Goal: Task Accomplishment & Management: Complete application form

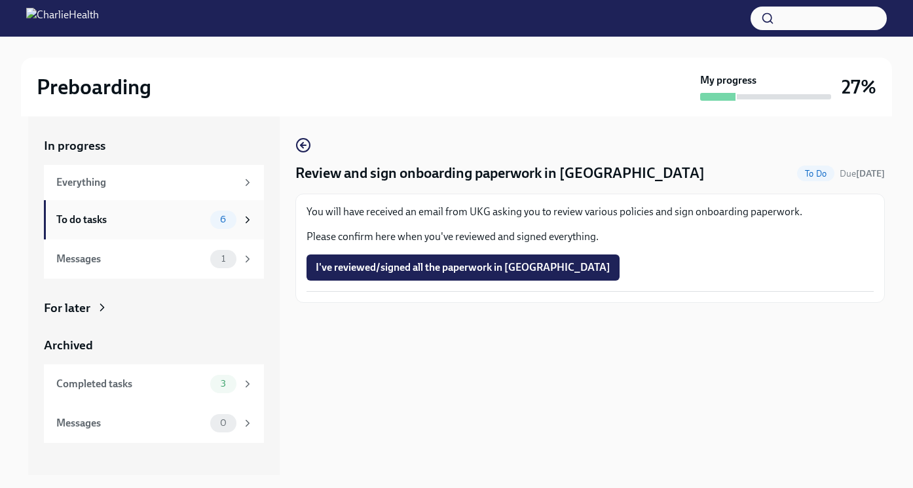
scroll to position [24, 0]
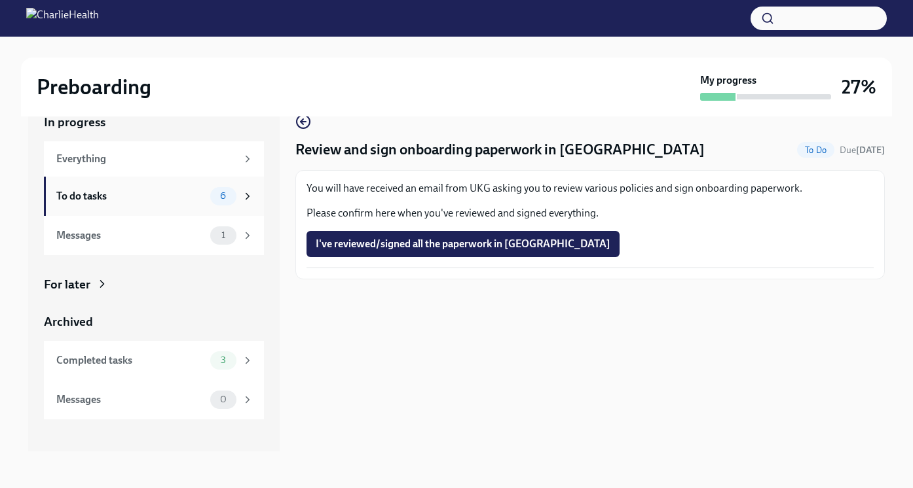
click at [148, 191] on div "To do tasks" at bounding box center [130, 196] width 149 height 14
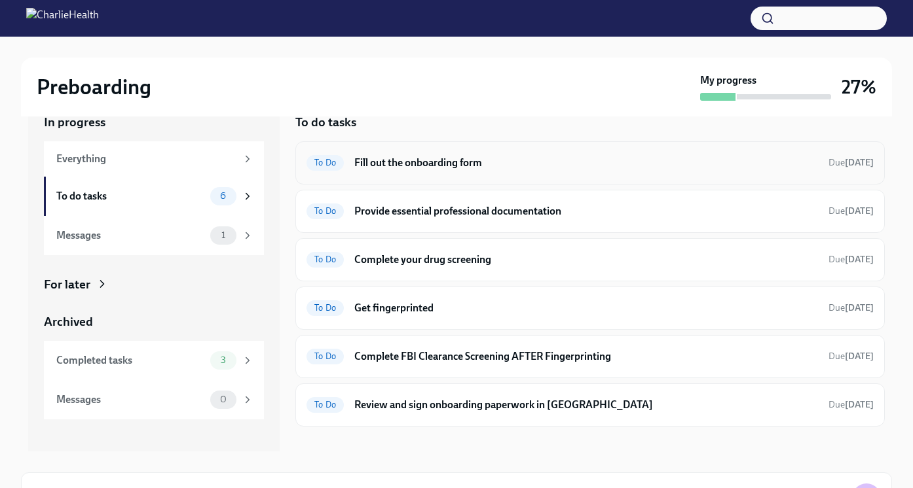
click at [506, 170] on h6 "Fill out the onboarding form" at bounding box center [586, 163] width 464 height 14
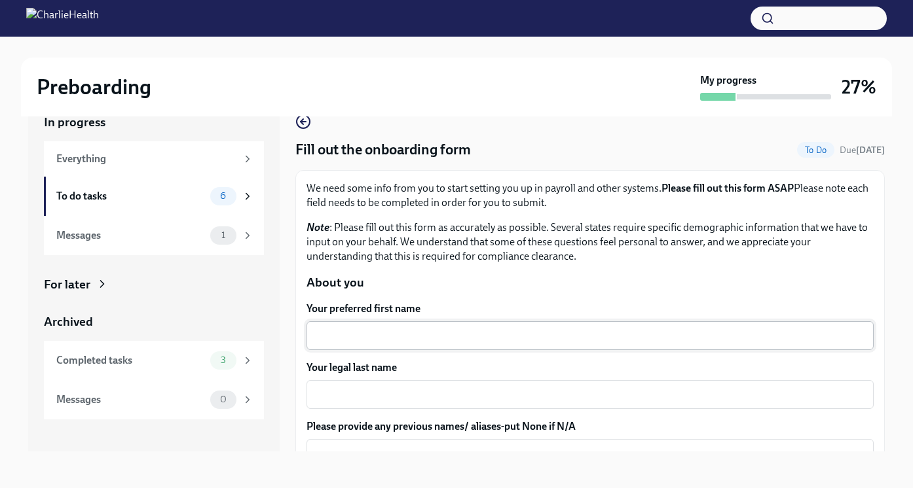
click at [412, 340] on textarea "Your preferred first name" at bounding box center [589, 336] width 551 height 16
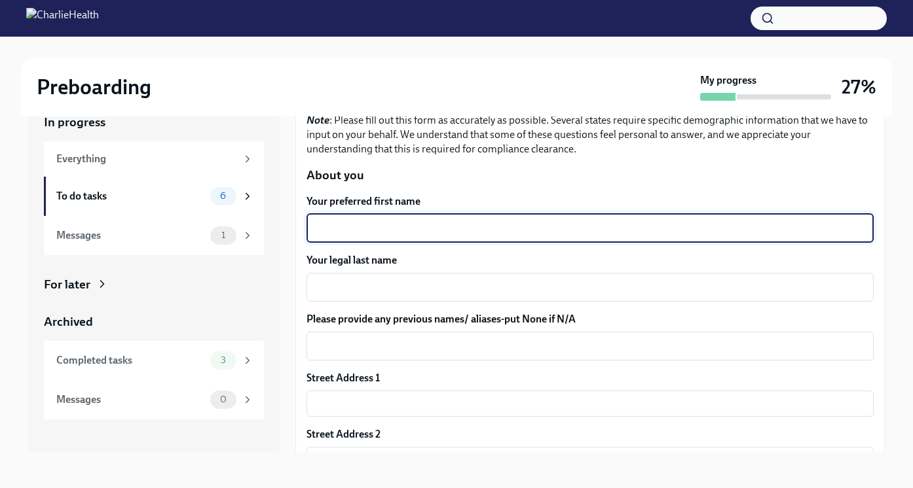
scroll to position [210, 0]
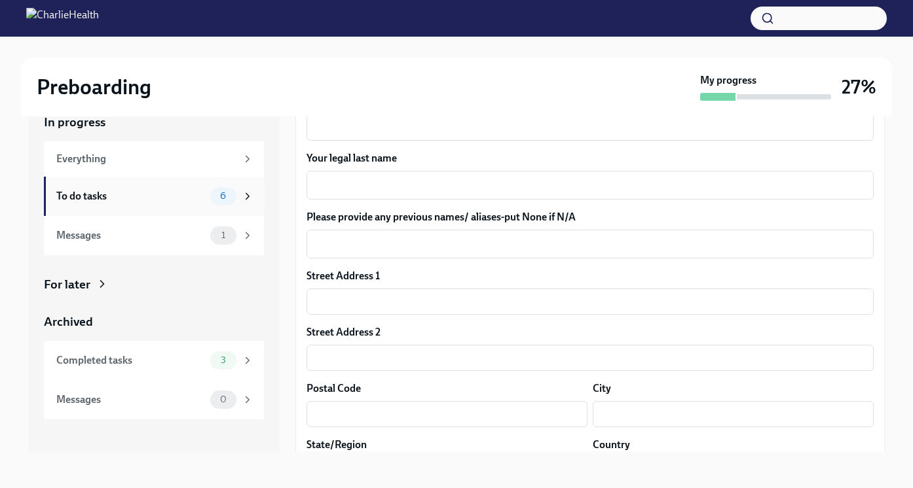
click at [178, 196] on div "To do tasks" at bounding box center [130, 196] width 149 height 14
